Goal: Task Accomplishment & Management: Manage account settings

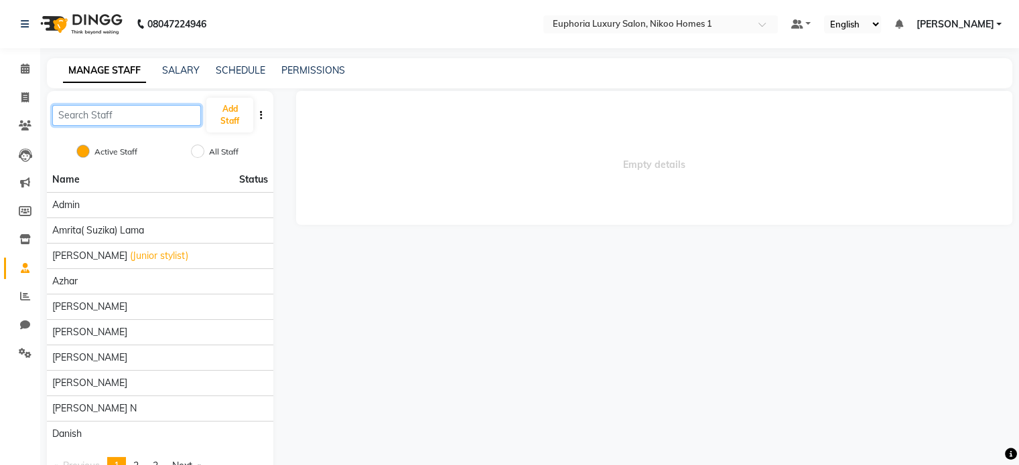
click at [131, 117] on input "text" at bounding box center [126, 115] width 149 height 21
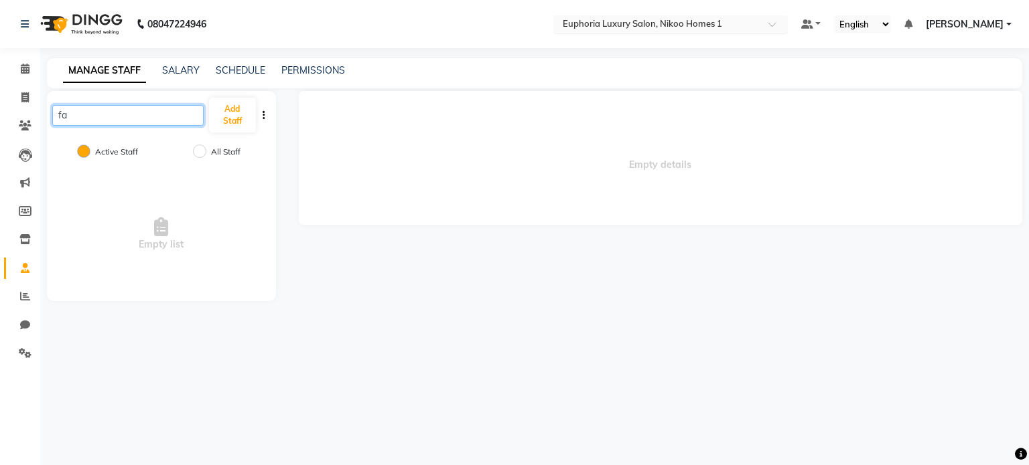
type input "fa"
click at [625, 15] on div "Select Location × Euphoria Luxury Salon, Nikoo Homes 1" at bounding box center [670, 24] width 234 height 18
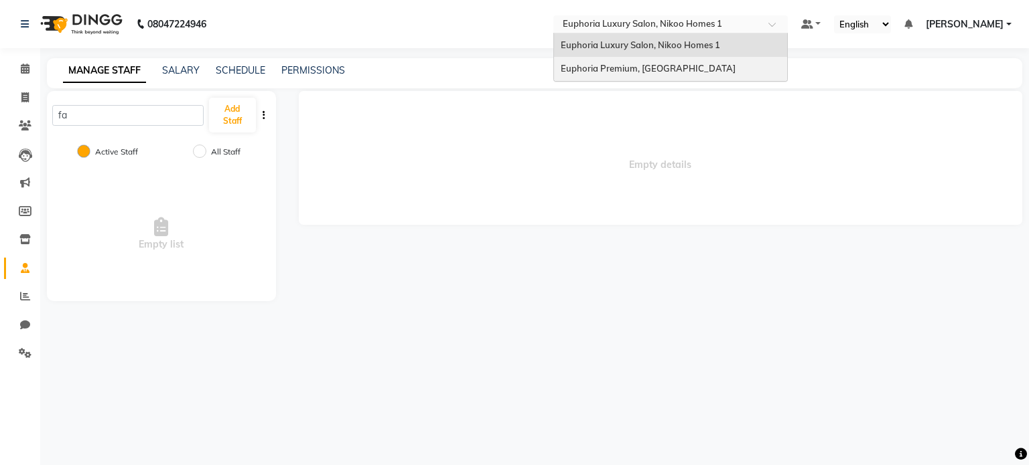
click at [627, 62] on div "Euphoria Premium, Hennur Road" at bounding box center [670, 69] width 233 height 24
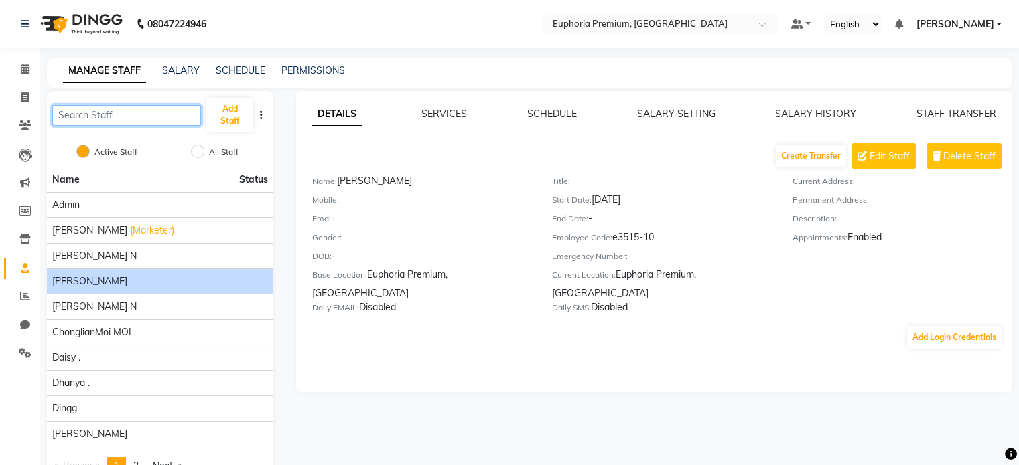
click at [135, 123] on input "text" at bounding box center [126, 115] width 149 height 21
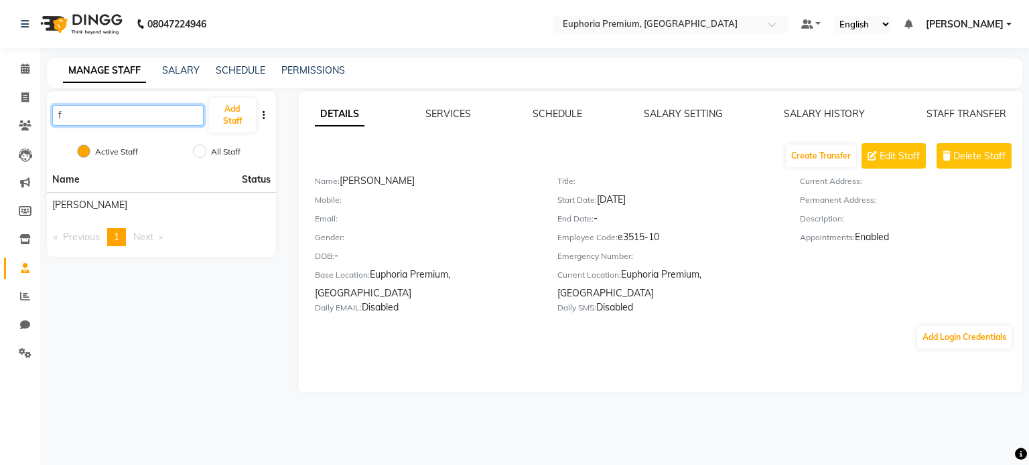
type input "f"
click at [198, 150] on input "All Staff" at bounding box center [199, 151] width 13 height 13
radio input "true"
radio input "false"
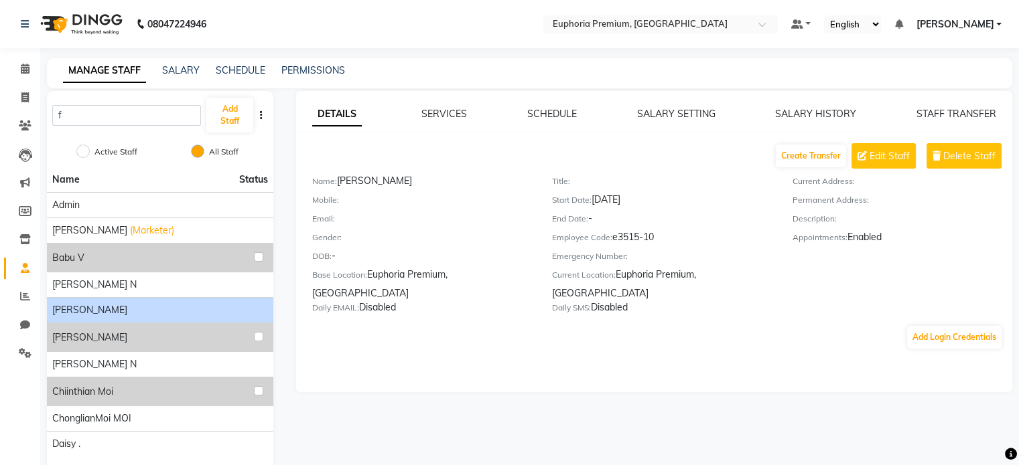
click at [130, 96] on div "f Add Staff" at bounding box center [160, 115] width 226 height 48
click at [132, 115] on input "f" at bounding box center [126, 115] width 149 height 21
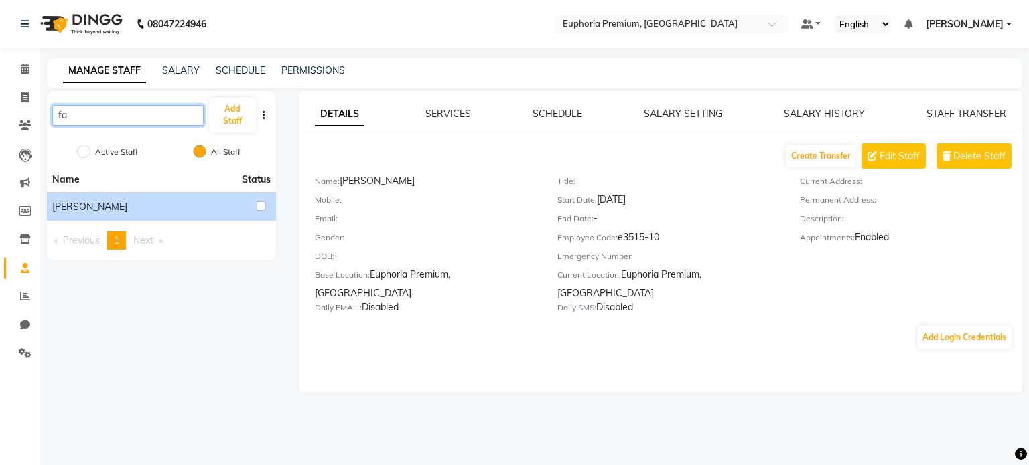
type input "fa"
click at [212, 211] on div "[PERSON_NAME]" at bounding box center [161, 206] width 218 height 17
click at [260, 206] on input "checkbox" at bounding box center [260, 206] width 9 height 9
checkbox input "true"
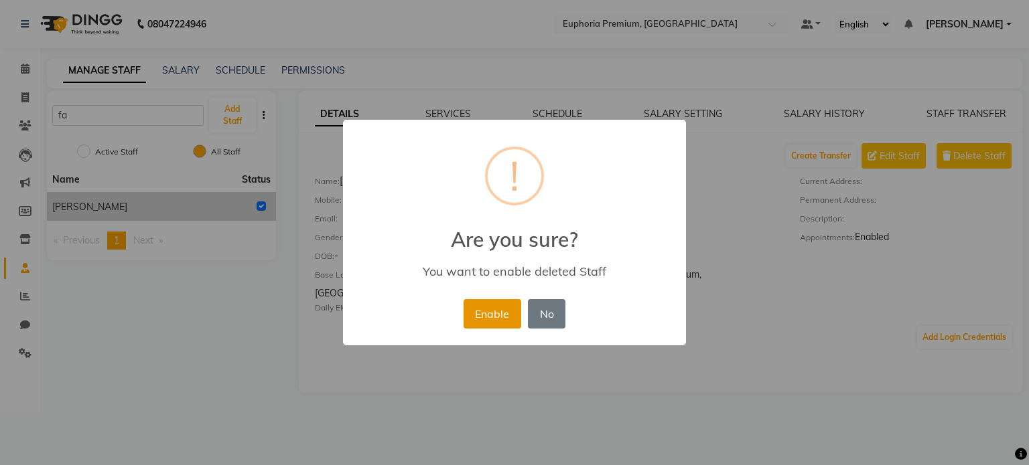
click at [494, 311] on button "Enable" at bounding box center [492, 313] width 58 height 29
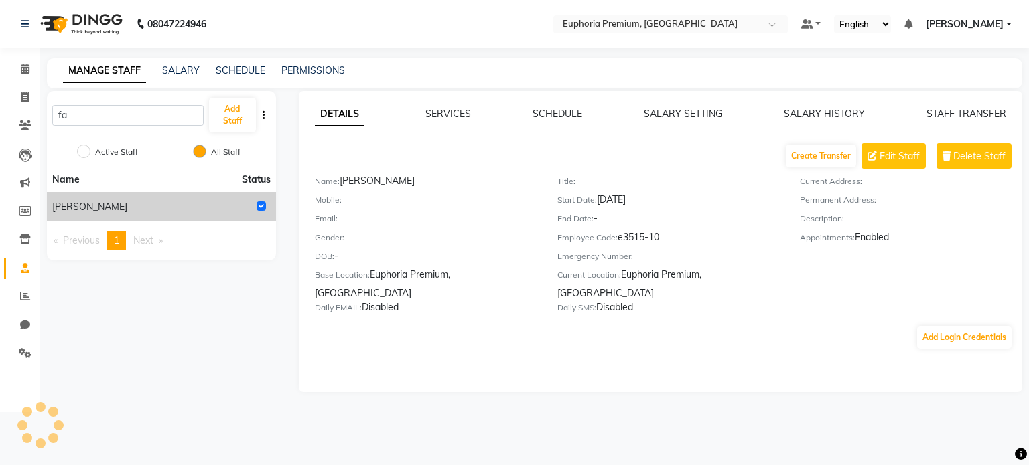
radio input "true"
radio input "false"
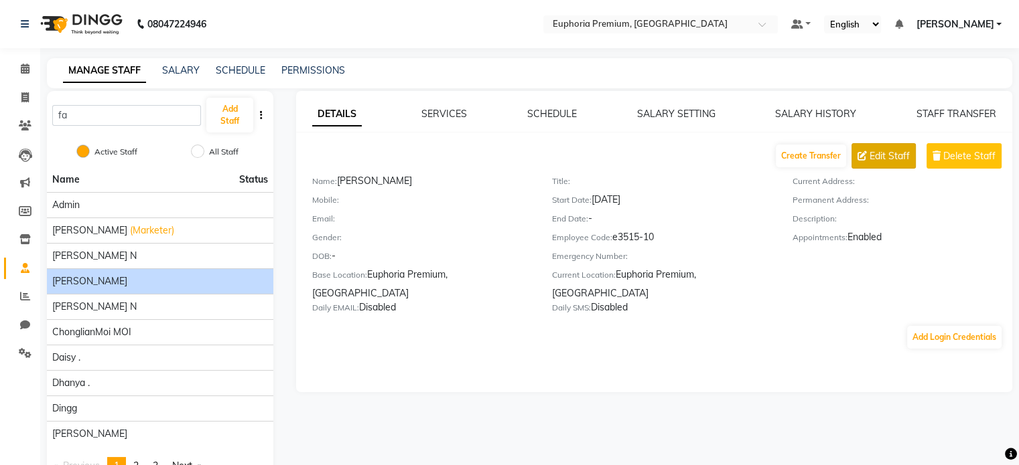
click at [894, 159] on span "Edit Staff" at bounding box center [889, 156] width 40 height 14
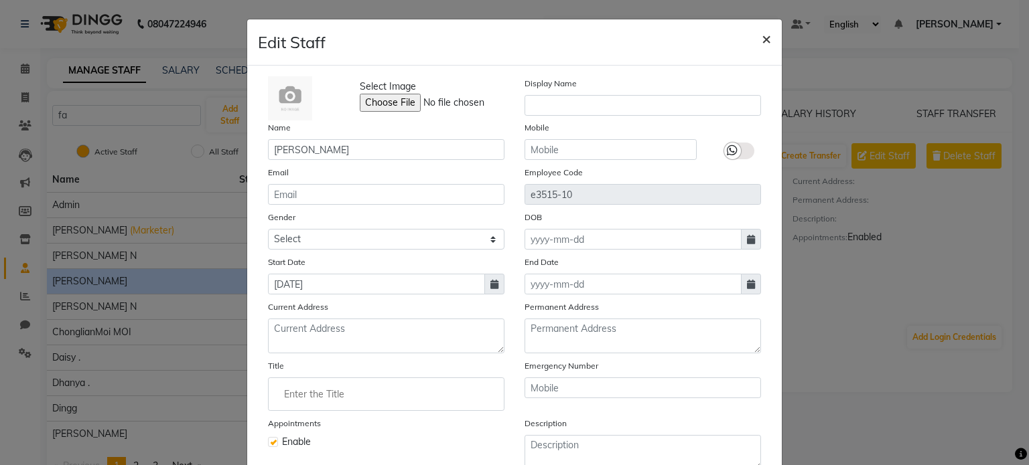
click at [761, 38] on span "×" at bounding box center [765, 38] width 9 height 20
checkbox input "false"
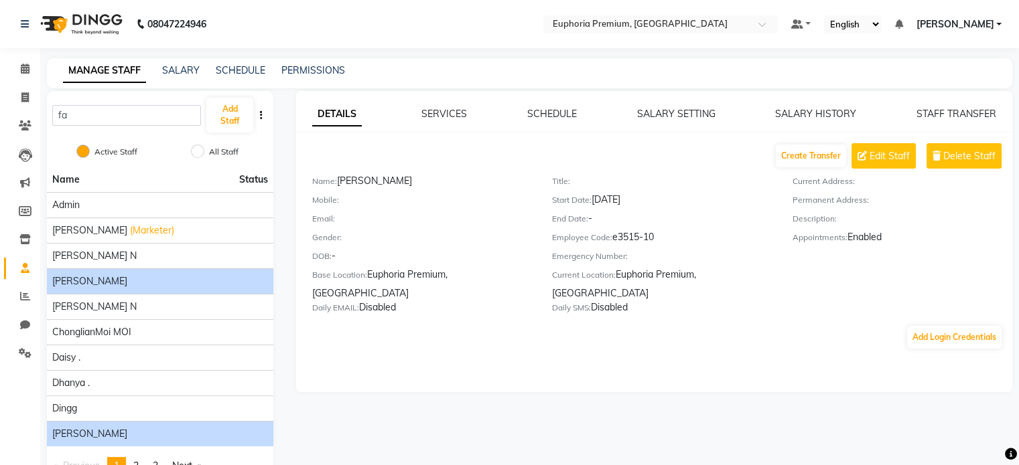
click at [82, 429] on span "[PERSON_NAME]" at bounding box center [89, 434] width 75 height 14
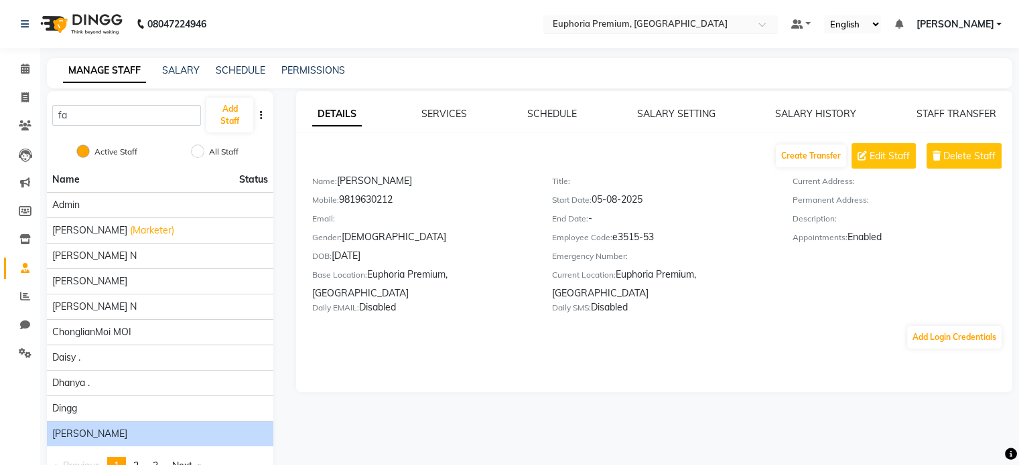
click at [708, 20] on input "text" at bounding box center [647, 25] width 194 height 13
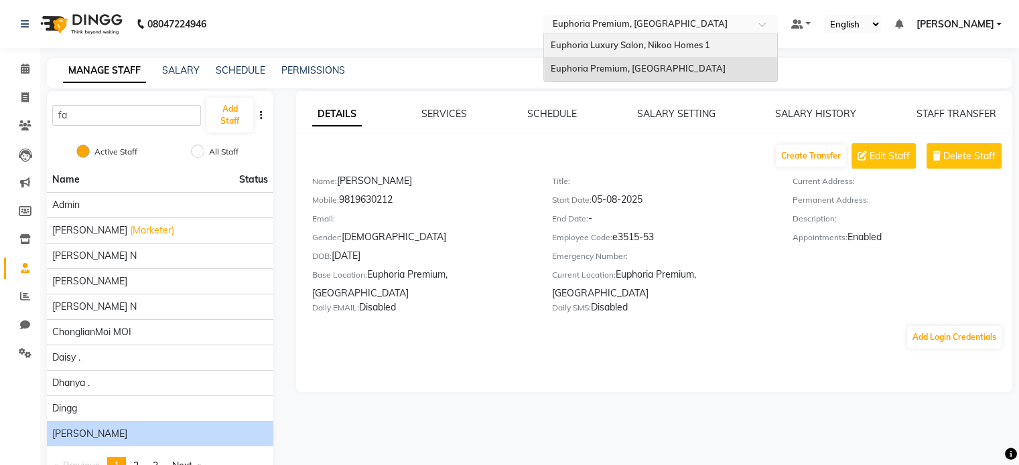
click at [681, 45] on span "Euphoria Luxury Salon, Nikoo Homes 1" at bounding box center [629, 45] width 159 height 11
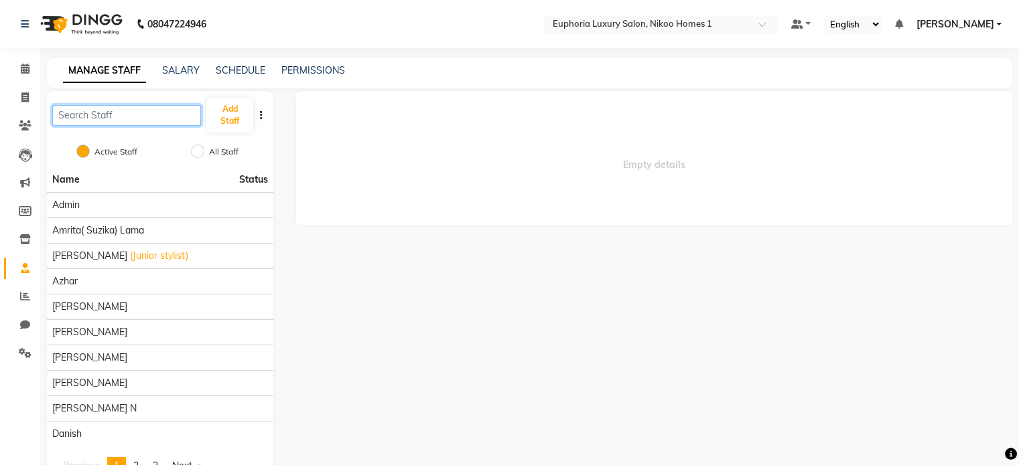
click at [89, 123] on input "text" at bounding box center [126, 115] width 149 height 21
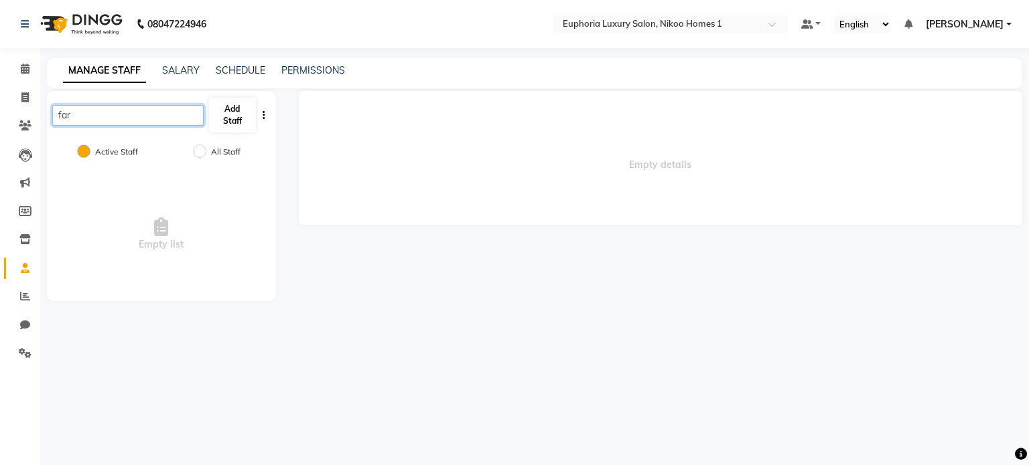
type input "far"
click at [229, 124] on button "Add Staff" at bounding box center [232, 115] width 47 height 35
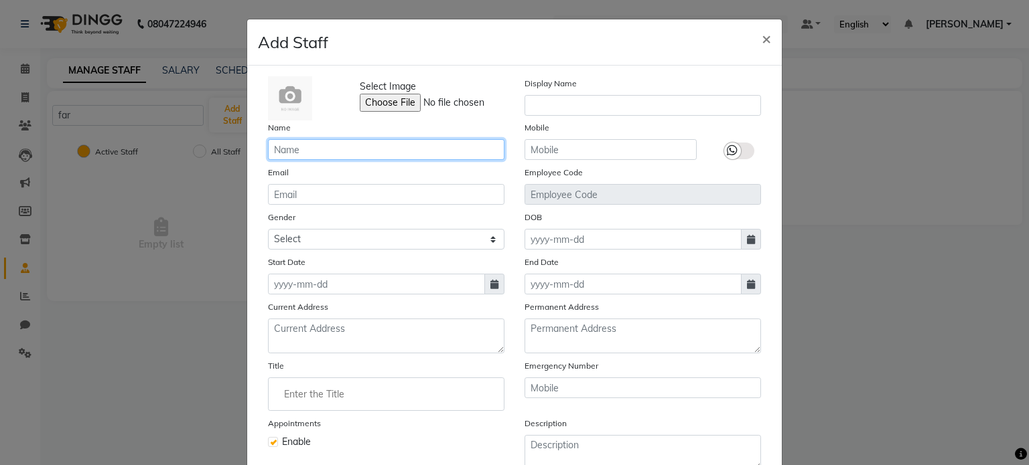
click at [319, 149] on input "text" at bounding box center [386, 149] width 236 height 21
type input "Faahan"
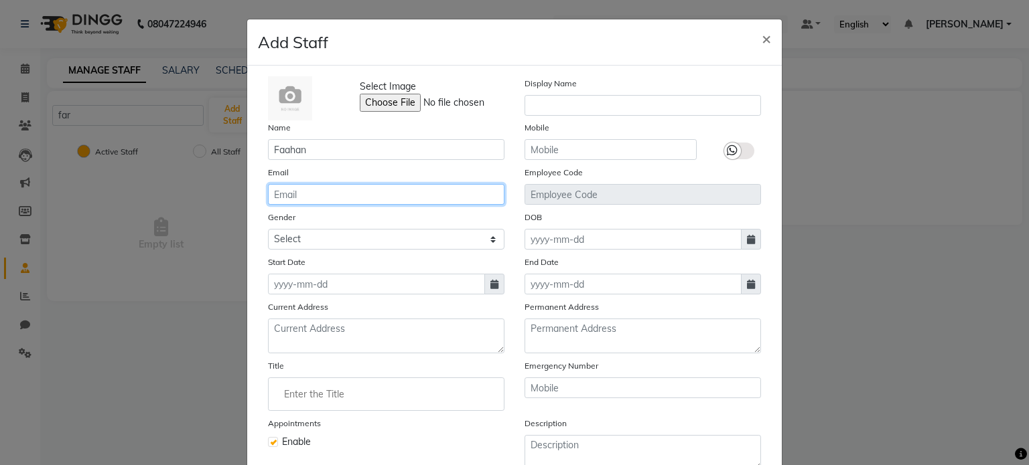
click at [315, 200] on input "email" at bounding box center [386, 194] width 236 height 21
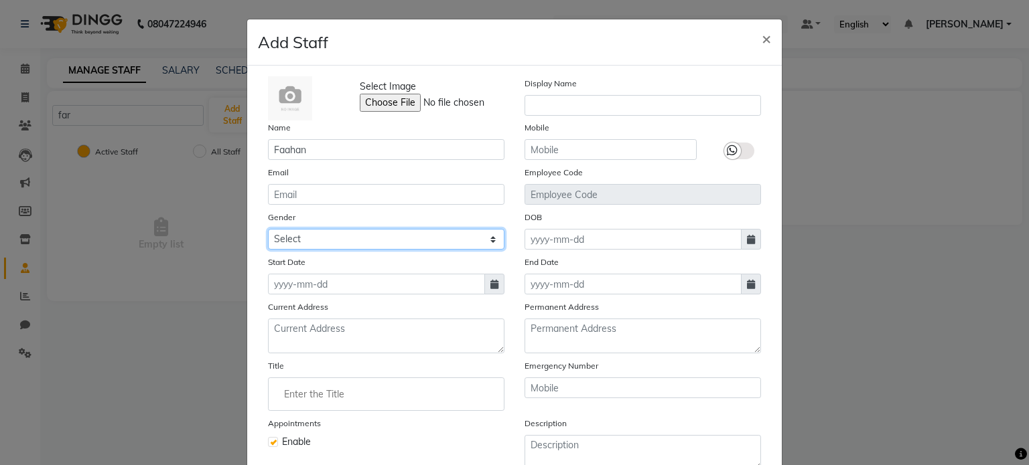
click at [292, 242] on select "Select [DEMOGRAPHIC_DATA] [DEMOGRAPHIC_DATA] Other Prefer Not To Say" at bounding box center [386, 239] width 236 height 21
select select "[DEMOGRAPHIC_DATA]"
click at [268, 231] on select "Select [DEMOGRAPHIC_DATA] [DEMOGRAPHIC_DATA] Other Prefer Not To Say" at bounding box center [386, 239] width 236 height 21
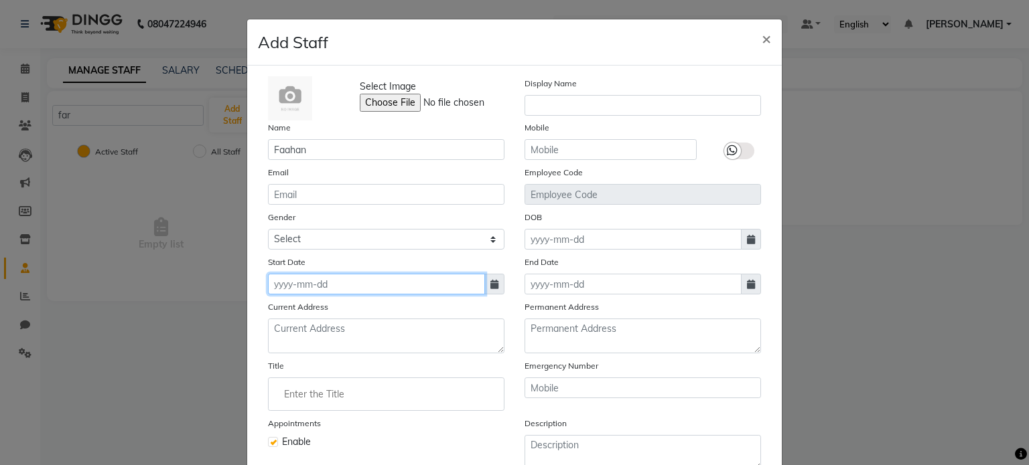
click at [299, 294] on input at bounding box center [376, 284] width 217 height 21
select select "10"
select select "2025"
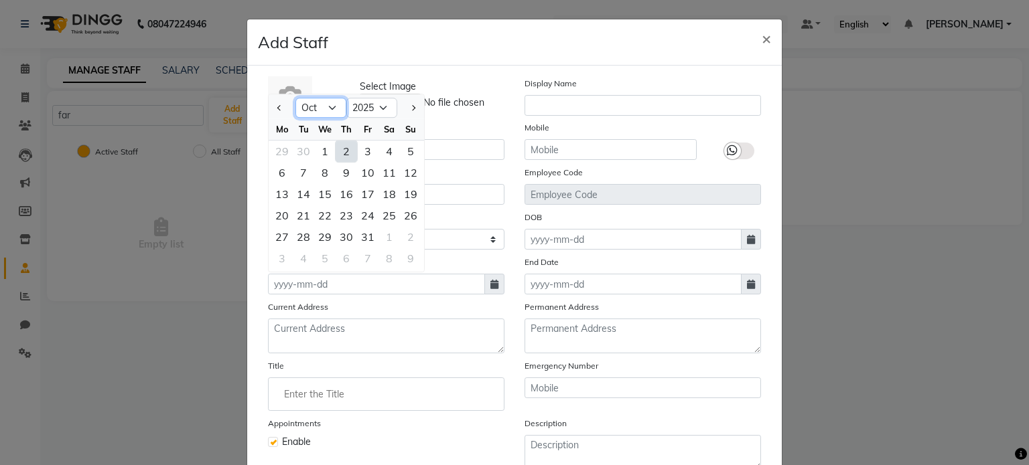
click at [331, 108] on select "Jan Feb Mar Apr May Jun [DATE] Aug Sep Oct Nov Dec" at bounding box center [320, 108] width 51 height 20
select select "8"
click at [295, 101] on select "Jan Feb Mar Apr May Jun [DATE] Aug Sep Oct Nov Dec" at bounding box center [320, 108] width 51 height 20
click at [297, 181] on div "5" at bounding box center [303, 172] width 21 height 21
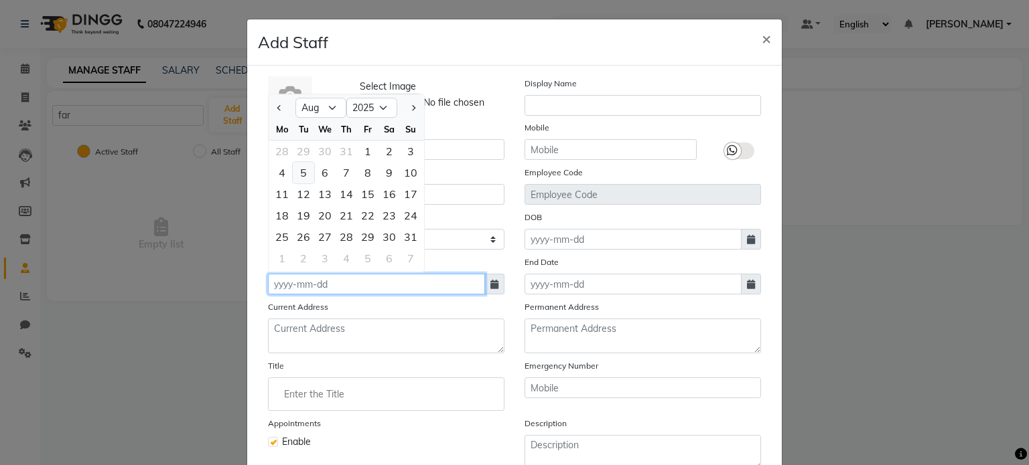
type input "05-08-2025"
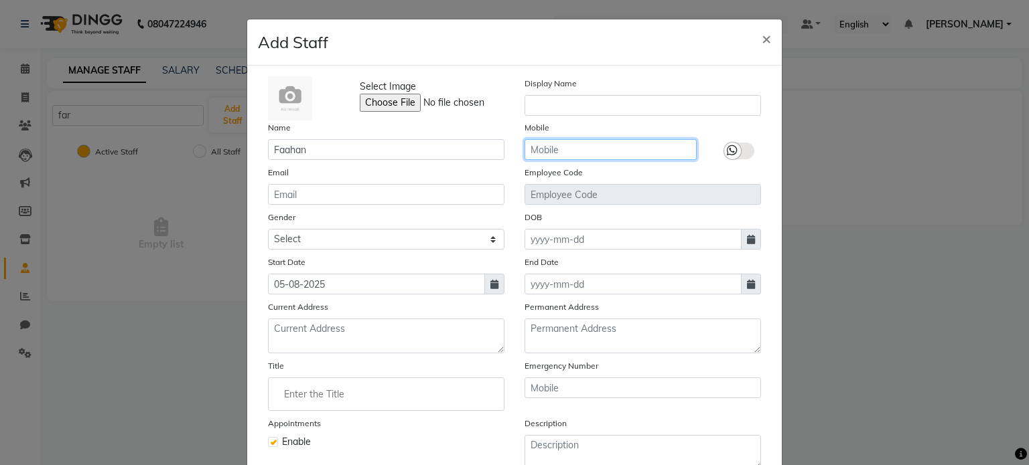
click at [564, 149] on input "text" at bounding box center [610, 149] width 172 height 21
type input "9819630212"
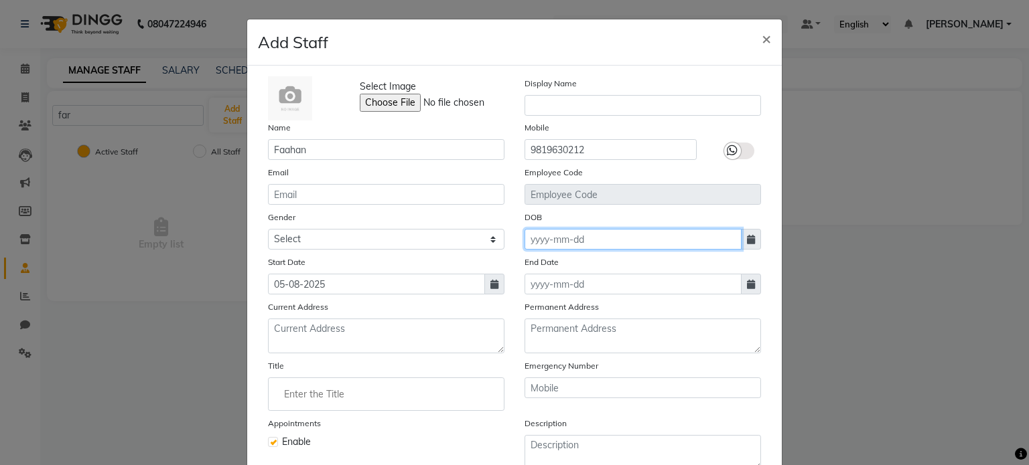
click at [561, 246] on input at bounding box center [632, 239] width 217 height 21
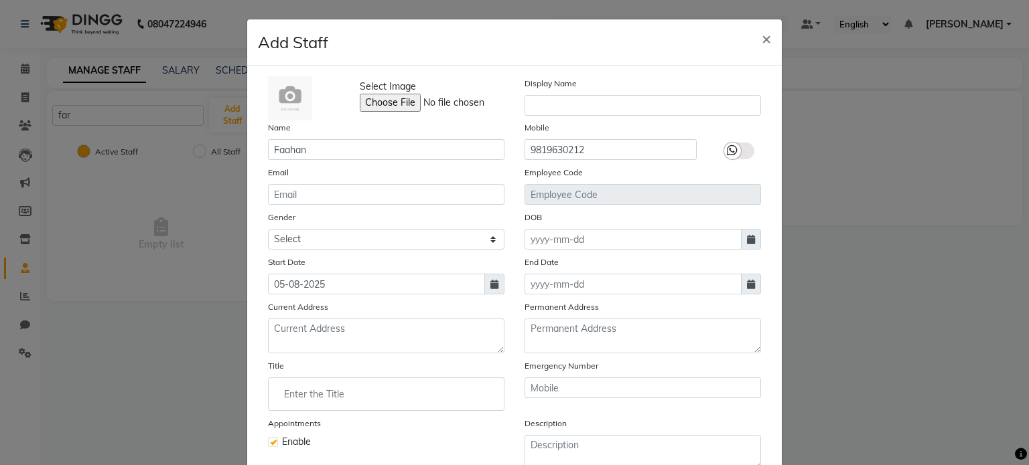
select select "10"
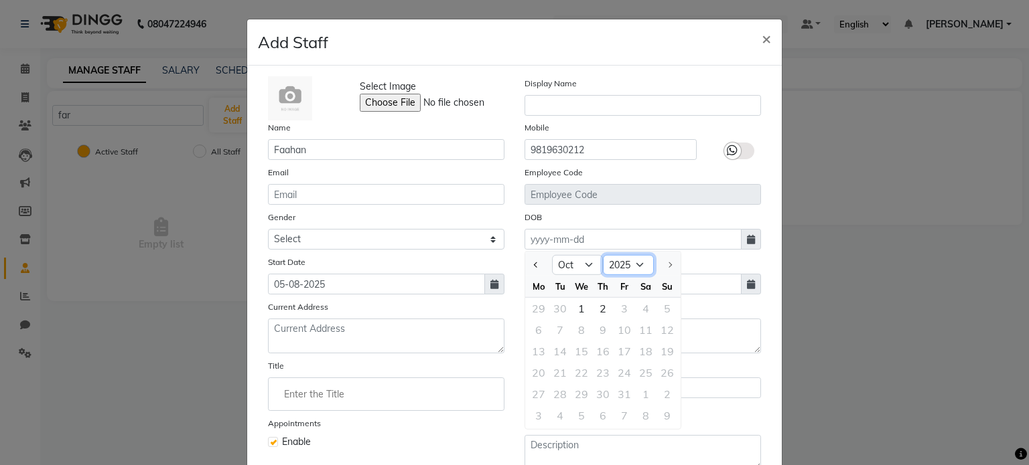
click at [612, 267] on select "1920 1921 1922 1923 1924 1925 1926 1927 1928 1929 1930 1931 1932 1933 1934 1935…" at bounding box center [628, 265] width 51 height 20
select select "1988"
click at [603, 257] on select "1920 1921 1922 1923 1924 1925 1926 1927 1928 1929 1930 1931 1932 1933 1934 1935…" at bounding box center [628, 265] width 51 height 20
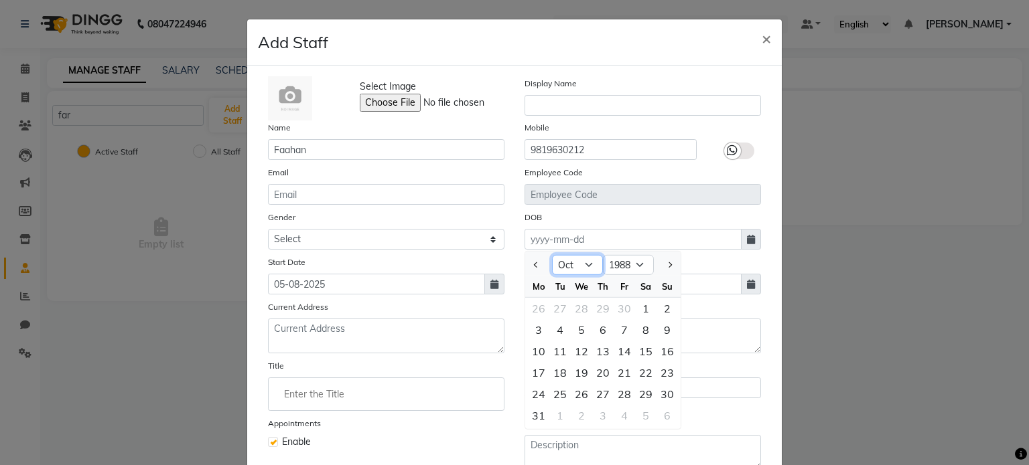
click at [573, 263] on select "Jan Feb Mar Apr May Jun [DATE] Aug Sep Oct Nov Dec" at bounding box center [577, 265] width 51 height 20
select select "1"
click at [552, 257] on select "Jan Feb Mar Apr May Jun [DATE] Aug Sep Oct Nov Dec" at bounding box center [577, 265] width 51 height 20
click at [615, 311] on div "1" at bounding box center [623, 308] width 21 height 21
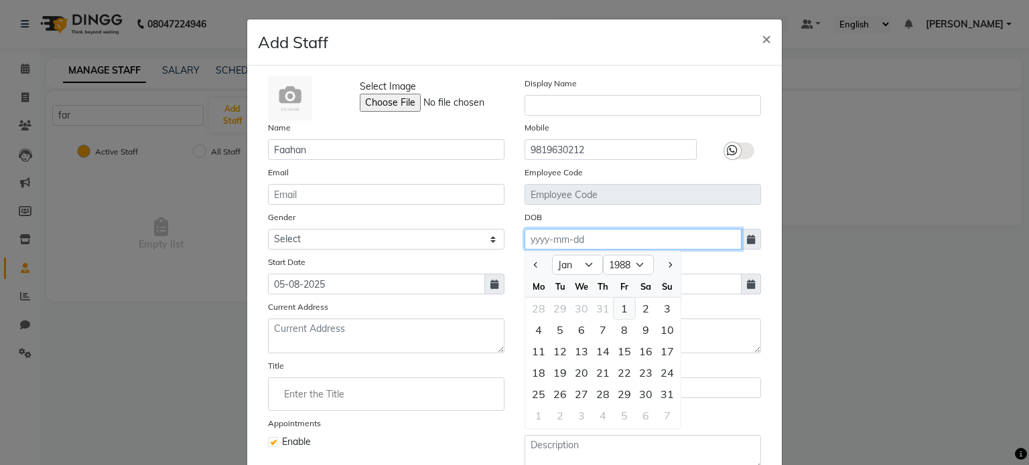
type input "[DATE]"
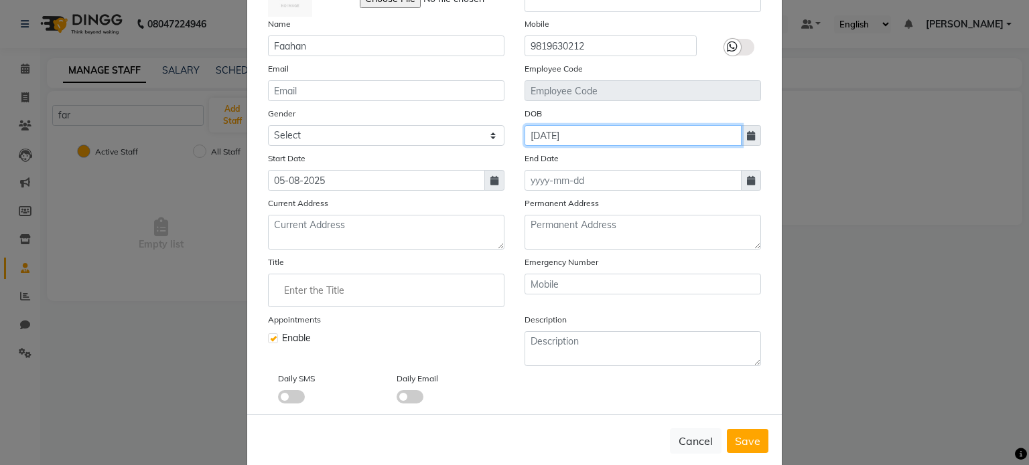
scroll to position [130, 0]
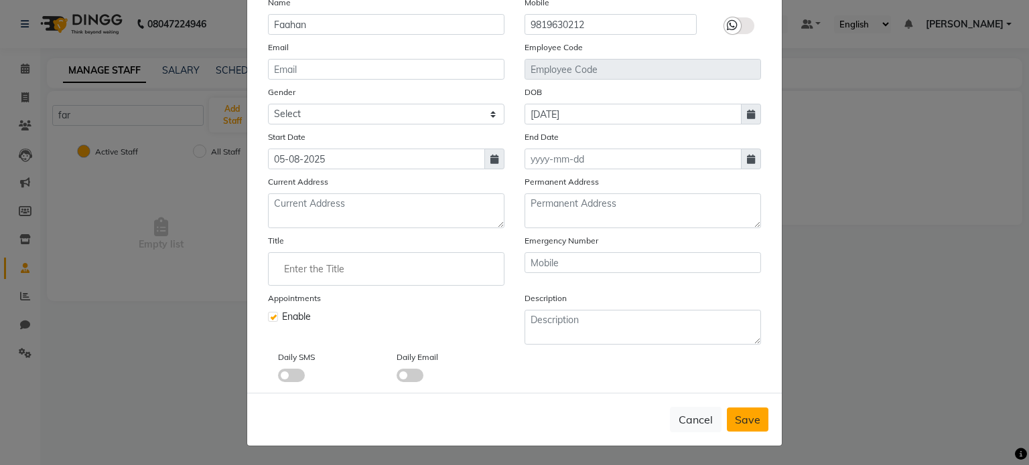
click at [752, 423] on span "Save" at bounding box center [747, 419] width 25 height 13
select select
checkbox input "false"
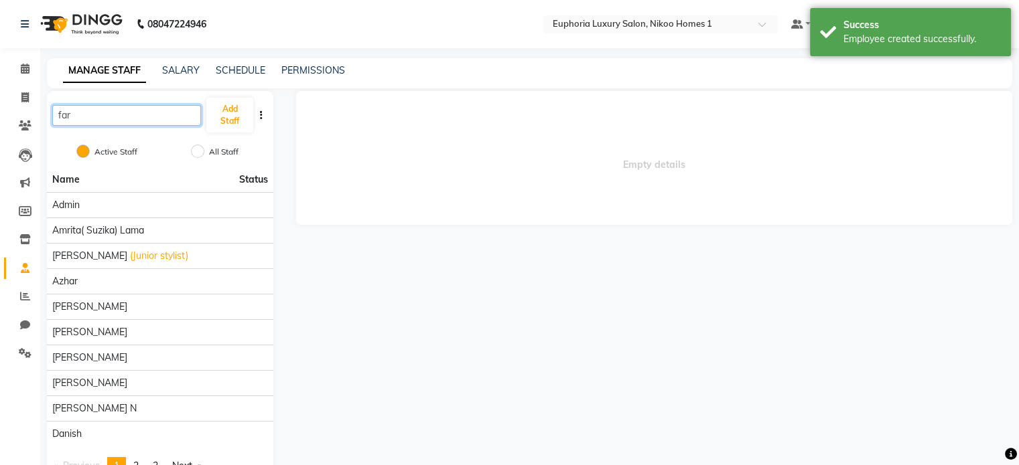
click at [98, 119] on input "far" at bounding box center [126, 115] width 149 height 21
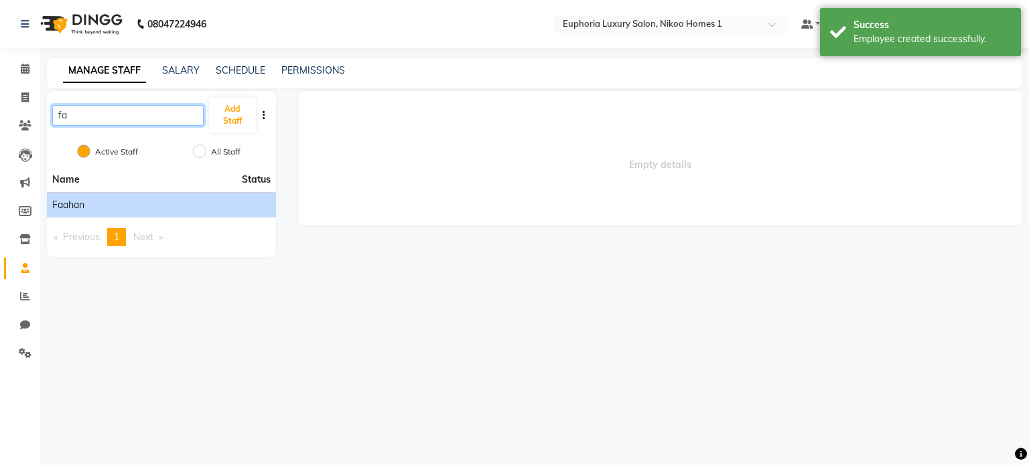
type input "fa"
click at [72, 212] on span "Faahan" at bounding box center [68, 205] width 32 height 14
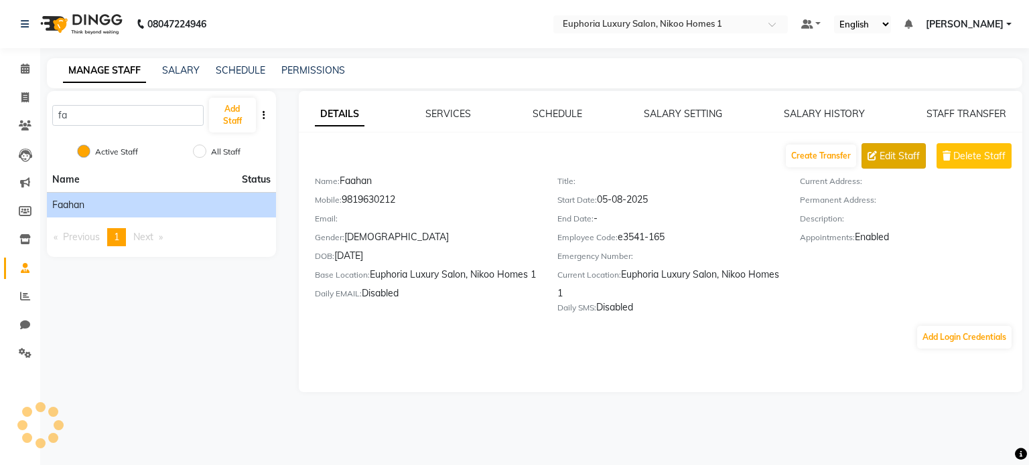
click at [915, 153] on span "Edit Staff" at bounding box center [899, 156] width 40 height 14
select select "[DEMOGRAPHIC_DATA]"
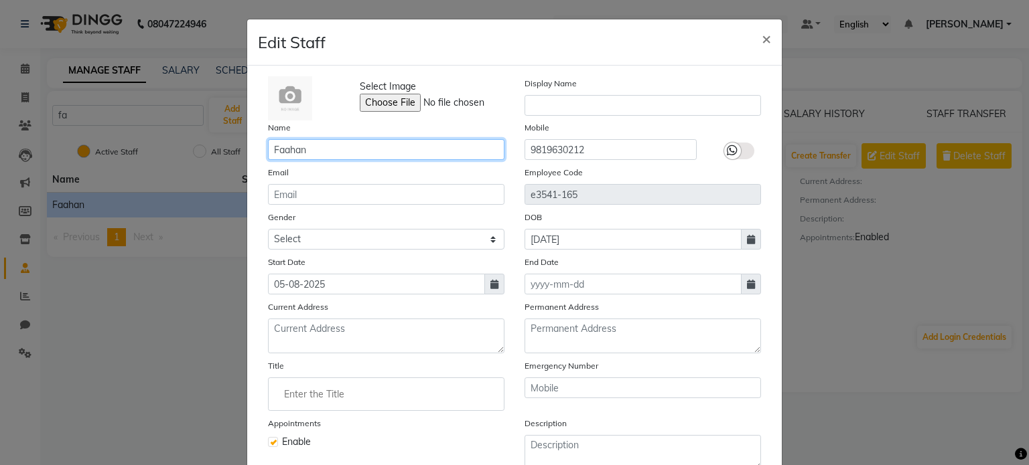
click at [285, 150] on input "Faahan" at bounding box center [386, 149] width 236 height 21
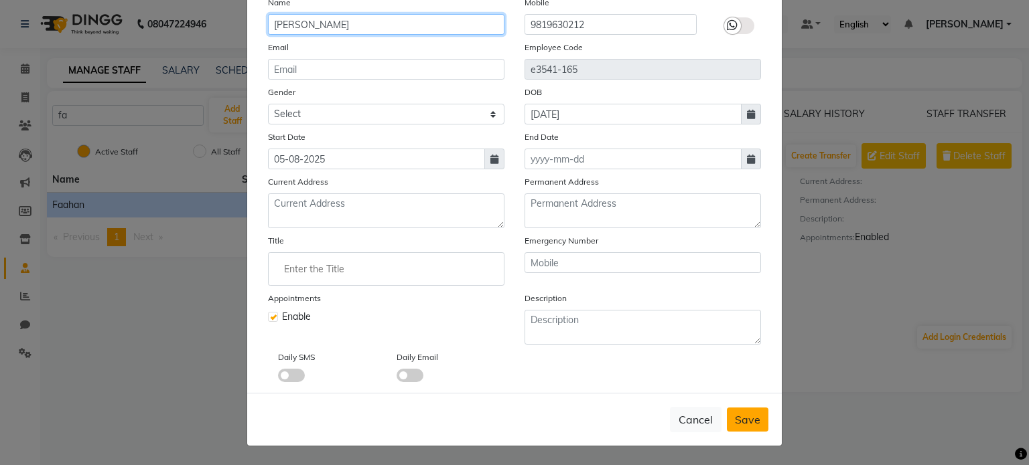
type input "[PERSON_NAME]"
click at [747, 412] on button "Save" at bounding box center [748, 420] width 42 height 24
select select
checkbox input "false"
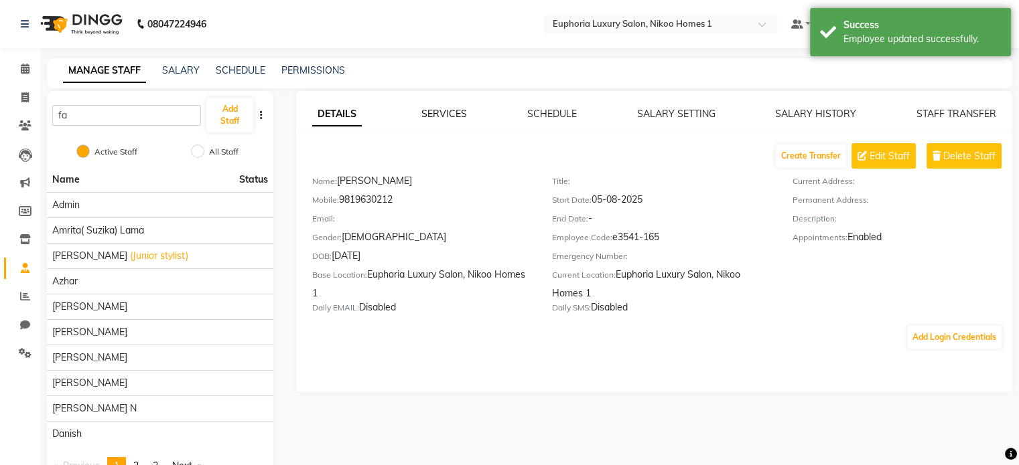
click at [447, 112] on link "SERVICES" at bounding box center [444, 114] width 46 height 12
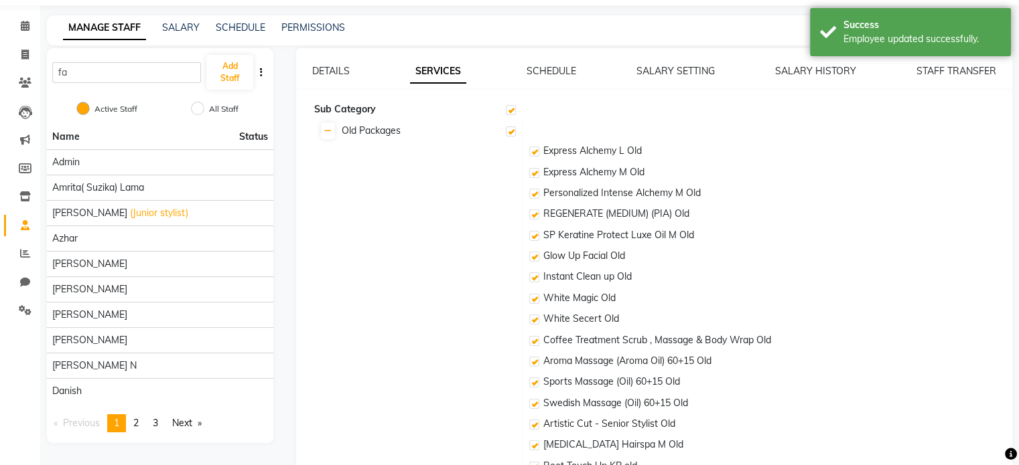
scroll to position [0, 0]
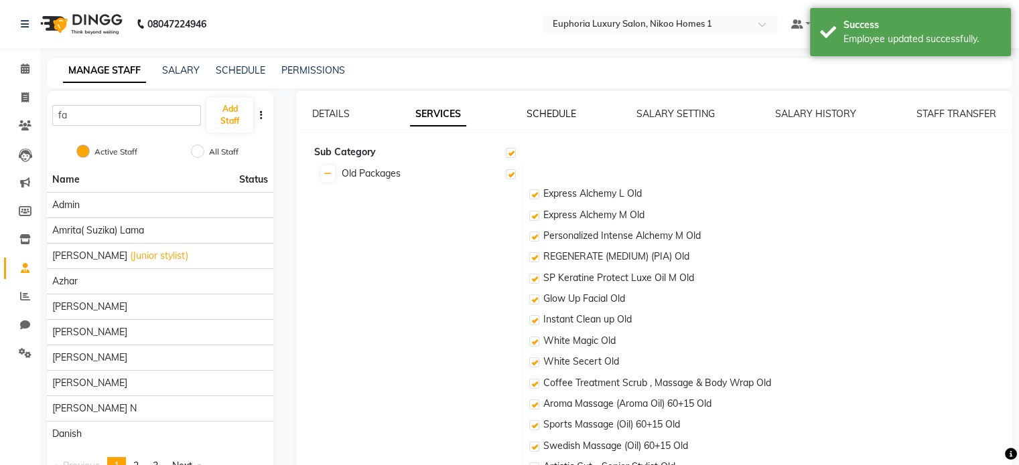
click at [552, 110] on link "SCHEDULE" at bounding box center [551, 114] width 50 height 12
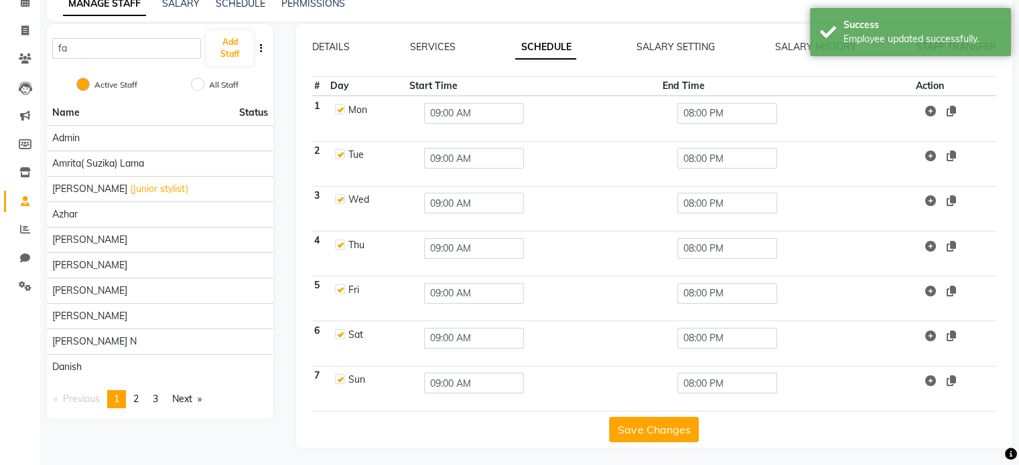
scroll to position [67, 0]
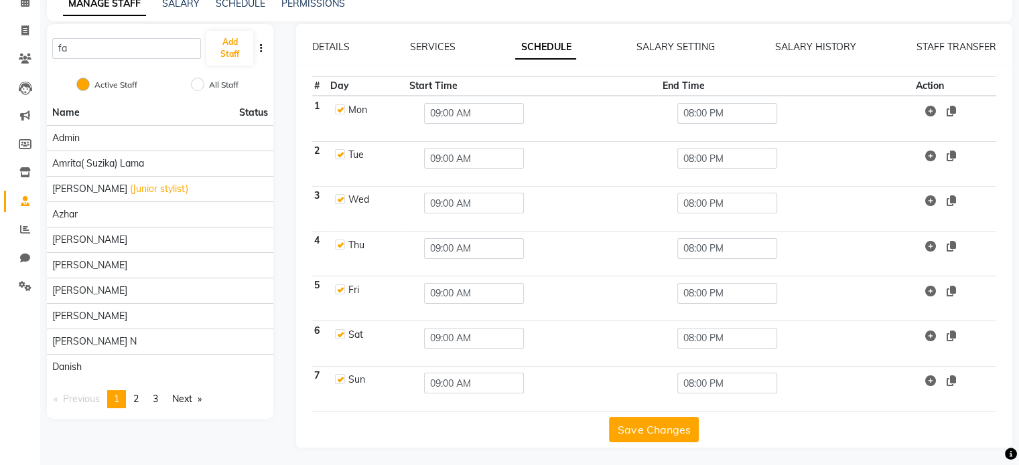
click at [638, 428] on button "Save Changes" at bounding box center [654, 429] width 90 height 25
click at [16, 254] on span at bounding box center [24, 258] width 23 height 15
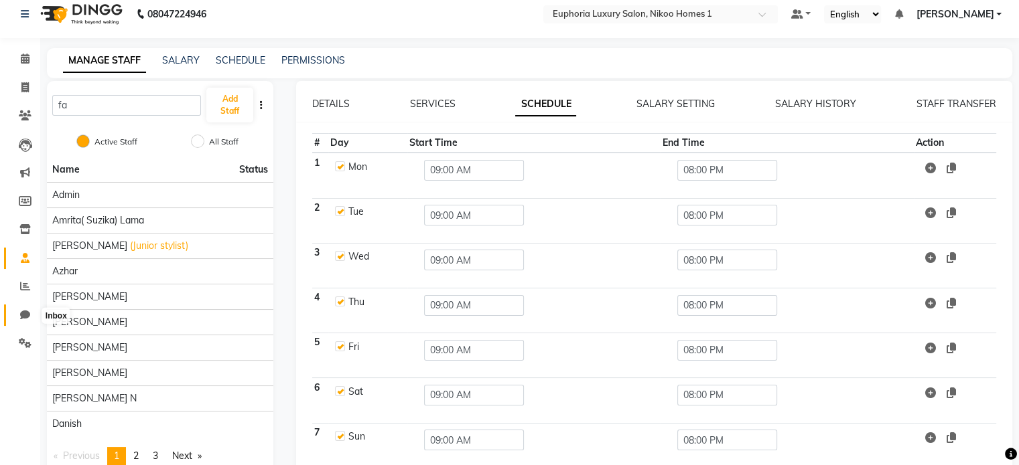
select select "100"
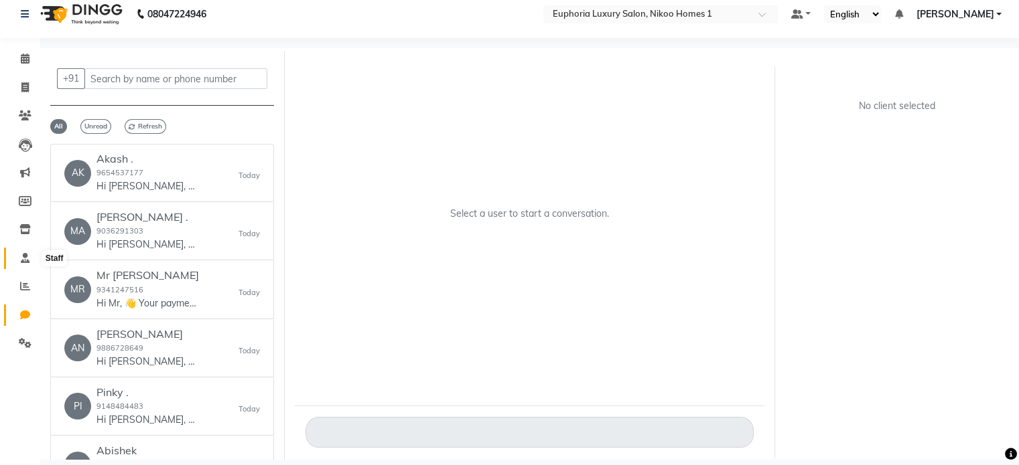
click at [16, 254] on span at bounding box center [24, 258] width 23 height 15
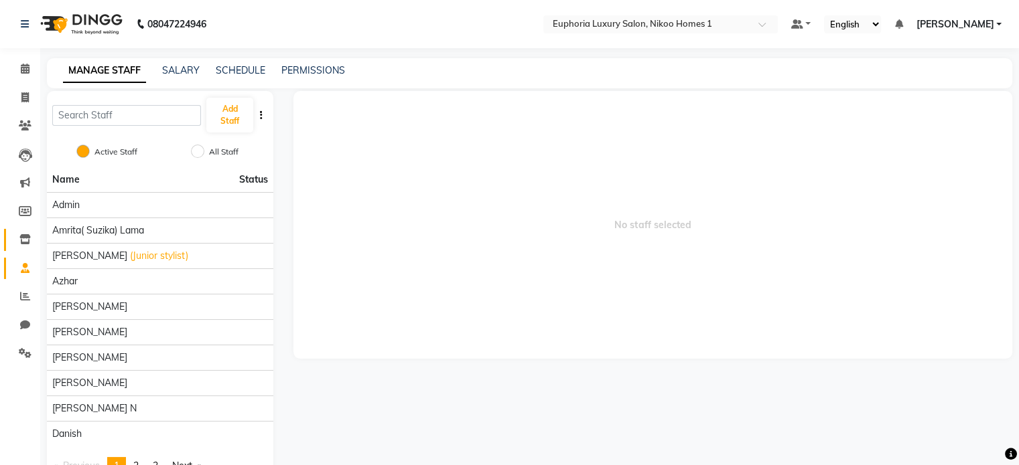
click at [26, 248] on link "Inventory" at bounding box center [20, 240] width 32 height 22
